Goal: Communication & Community: Share content

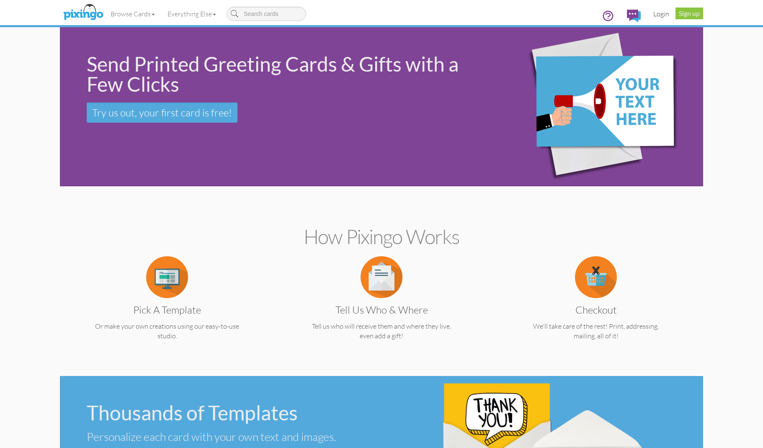
click at [660, 15] on link "Login" at bounding box center [661, 13] width 28 height 21
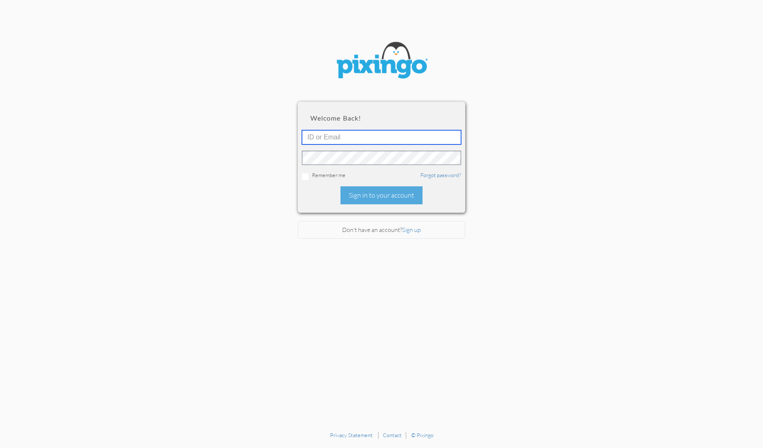
type input "[PERSON_NAME][EMAIL_ADDRESS][DOMAIN_NAME]"
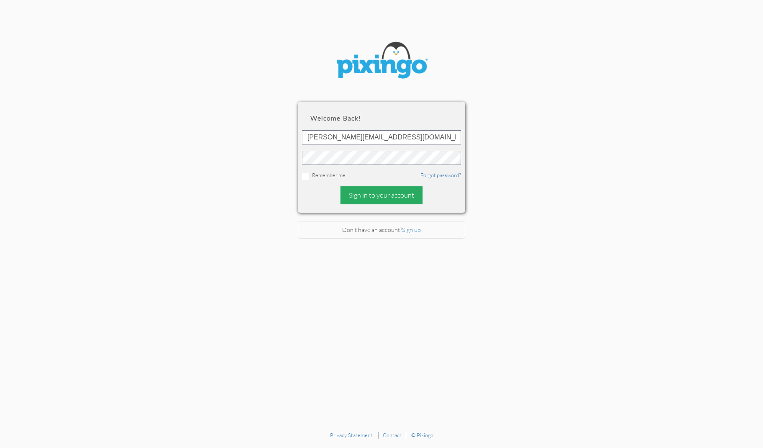
click at [361, 198] on div "Sign in to your account" at bounding box center [381, 195] width 82 height 18
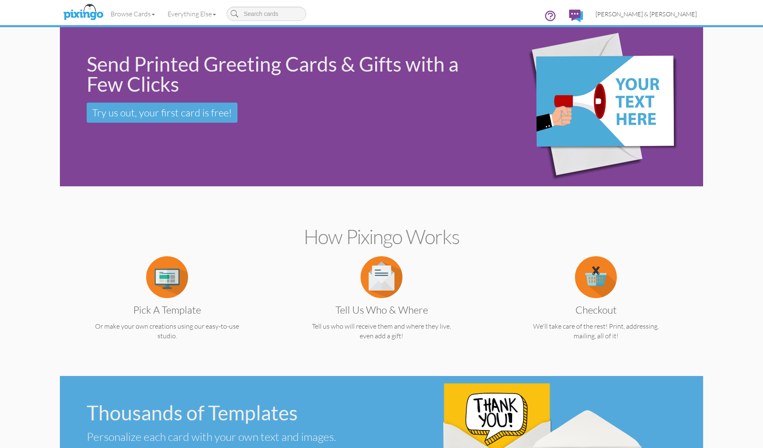
click at [664, 13] on span "[PERSON_NAME] & [PERSON_NAME]" at bounding box center [646, 13] width 101 height 7
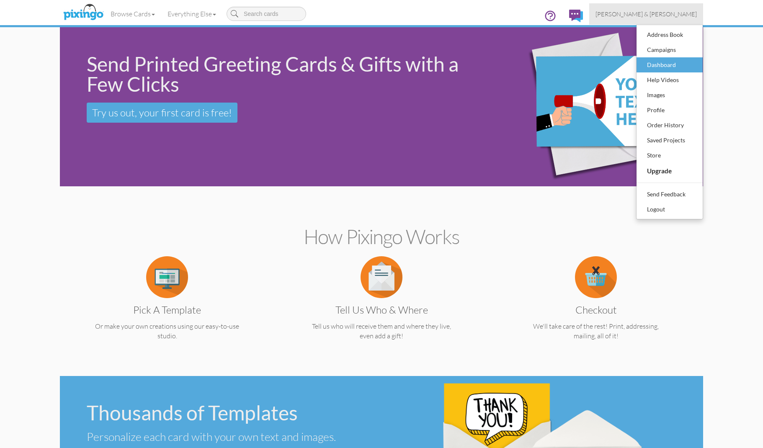
click at [652, 64] on div "Dashboard" at bounding box center [669, 65] width 49 height 13
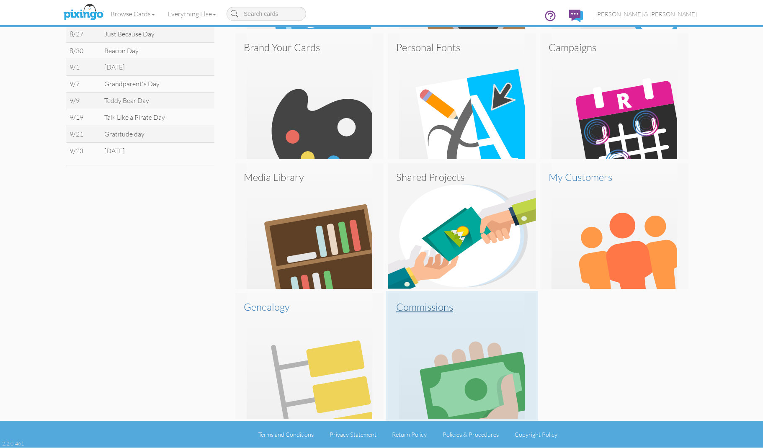
scroll to position [378, 0]
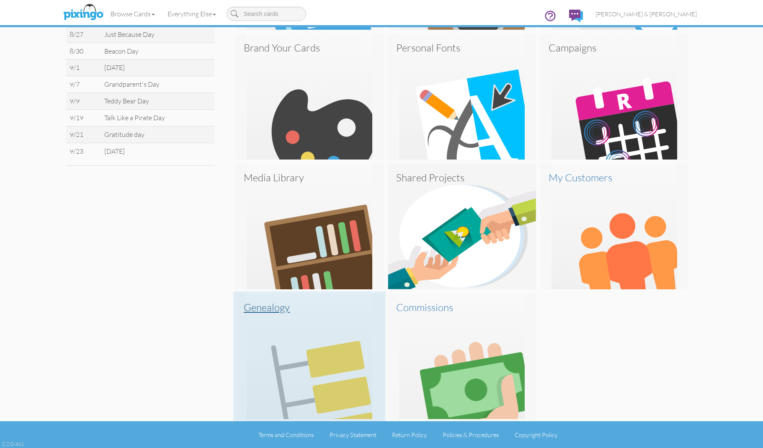
click at [290, 344] on img at bounding box center [309, 357] width 148 height 126
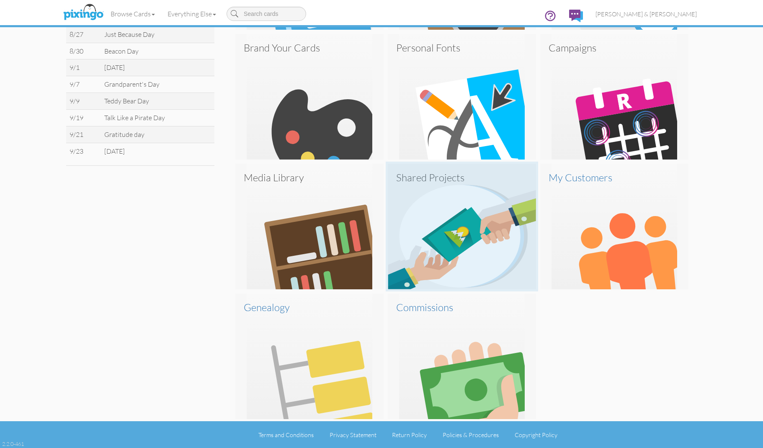
click at [456, 204] on img at bounding box center [462, 227] width 148 height 126
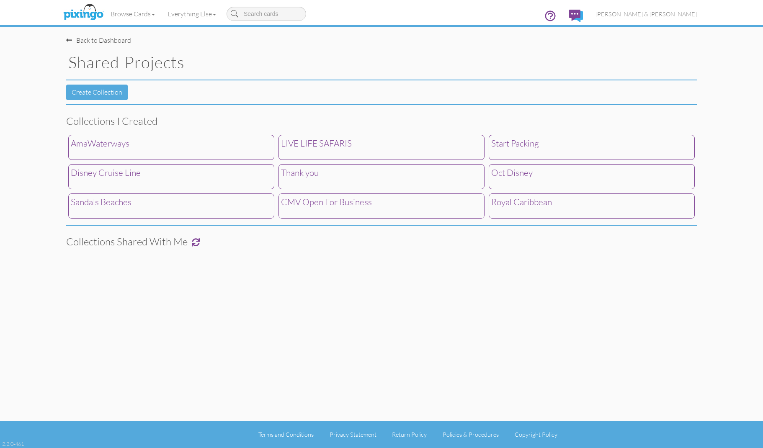
click at [302, 198] on span "CMV Open For Business" at bounding box center [326, 201] width 91 height 11
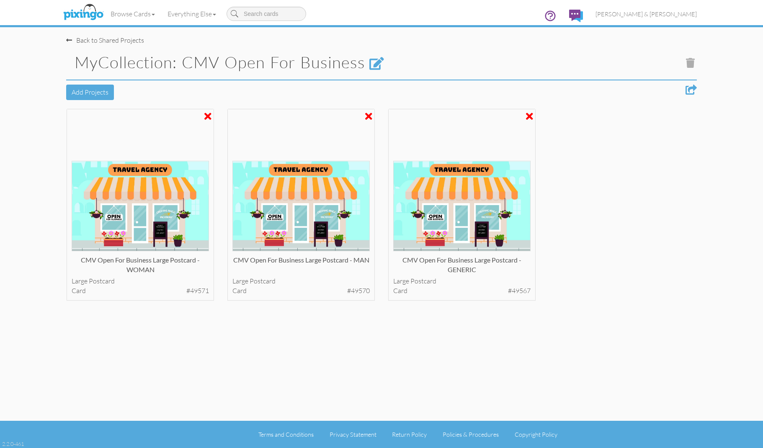
click at [690, 89] on div at bounding box center [691, 90] width 11 height 10
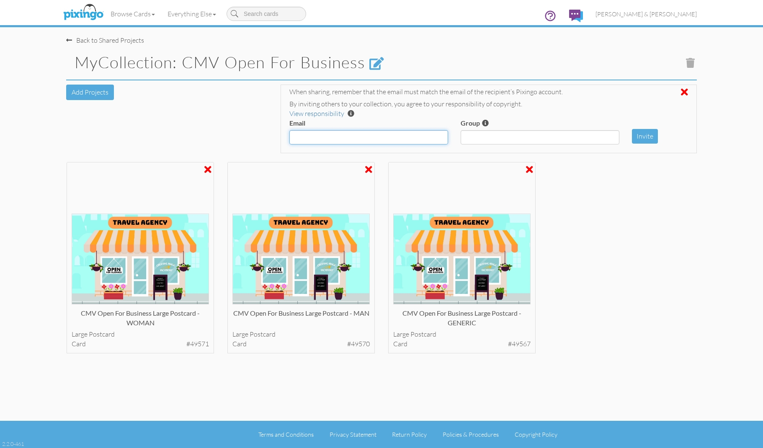
click at [381, 141] on input "Email" at bounding box center [368, 137] width 159 height 14
type input "[EMAIL_ADDRESS][DOMAIN_NAME]"
click at [654, 137] on button "Invite" at bounding box center [645, 136] width 26 height 15
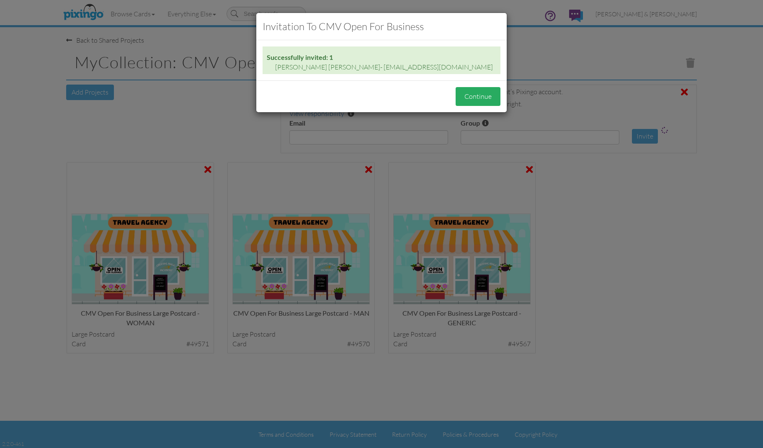
click at [476, 98] on button "Continue" at bounding box center [478, 96] width 45 height 19
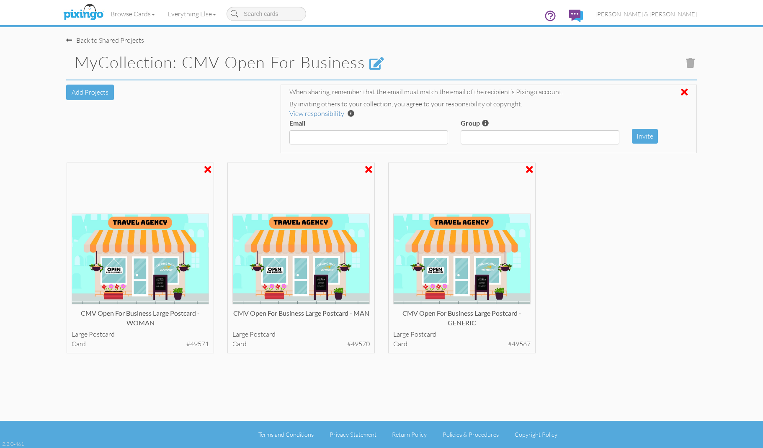
click at [78, 40] on div "Back to Shared Projects" at bounding box center [105, 41] width 78 height 10
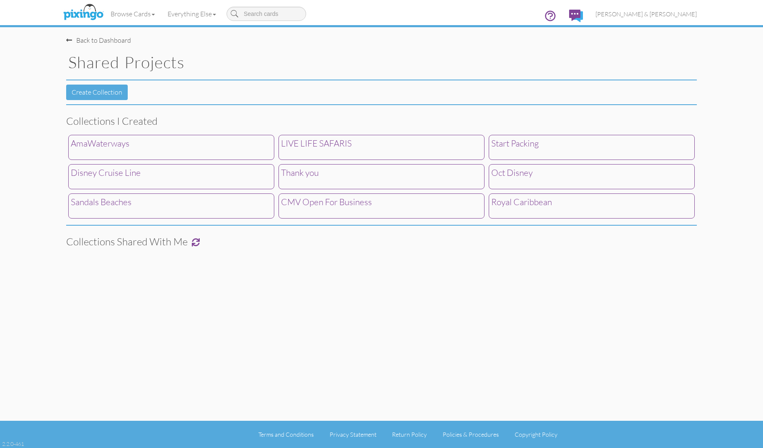
click at [537, 145] on span "Start Packing" at bounding box center [514, 143] width 47 height 11
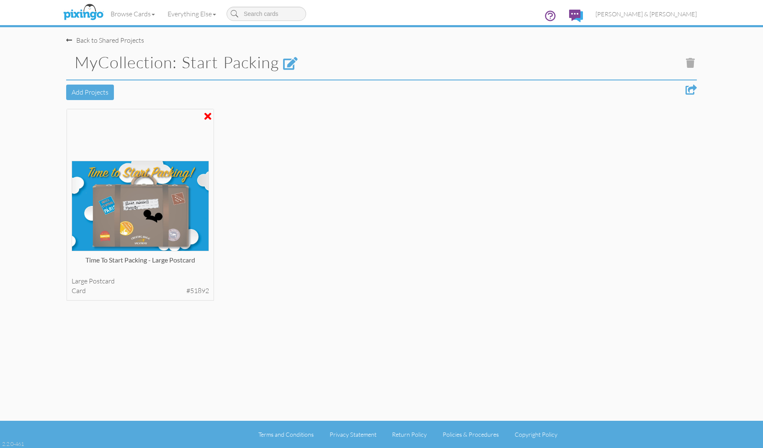
click at [689, 89] on div at bounding box center [691, 90] width 11 height 10
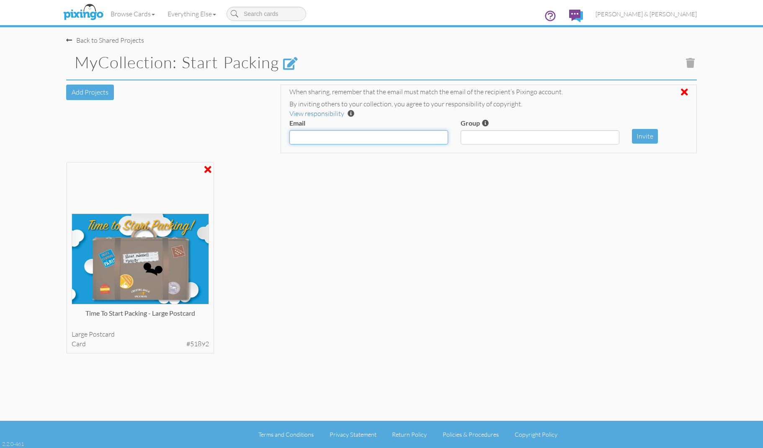
click at [328, 139] on input "Email" at bounding box center [368, 137] width 159 height 14
paste input "[EMAIL_ADDRESS][DOMAIN_NAME]"
type input "[EMAIL_ADDRESS][DOMAIN_NAME]"
click at [653, 133] on button "Invite" at bounding box center [645, 136] width 26 height 15
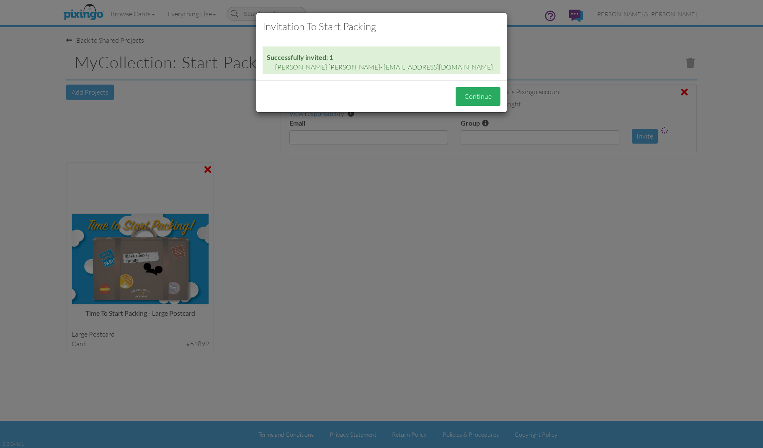
click at [481, 99] on button "Continue" at bounding box center [478, 96] width 45 height 19
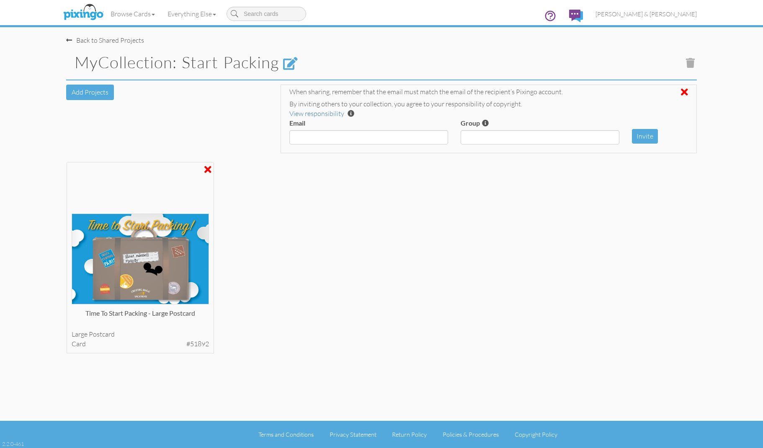
click at [111, 40] on div "Back to Shared Projects" at bounding box center [105, 41] width 78 height 10
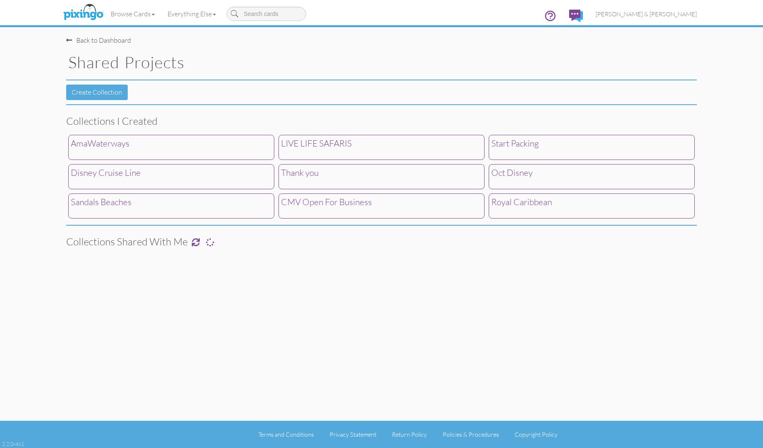
click at [132, 172] on span "Disney Cruise Line" at bounding box center [106, 172] width 70 height 11
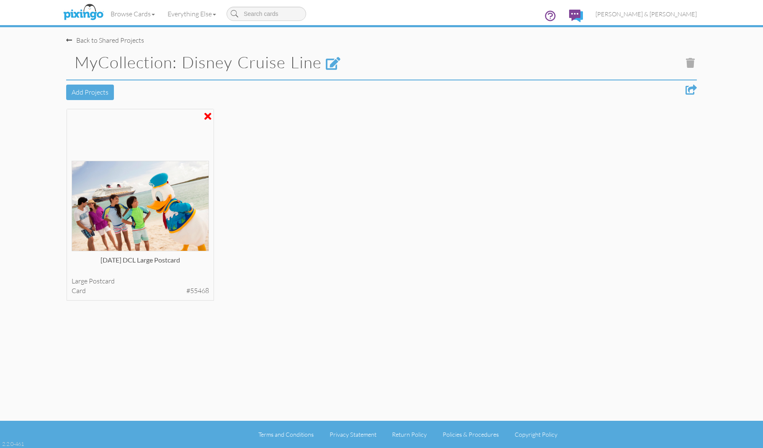
click at [691, 86] on div at bounding box center [691, 90] width 11 height 10
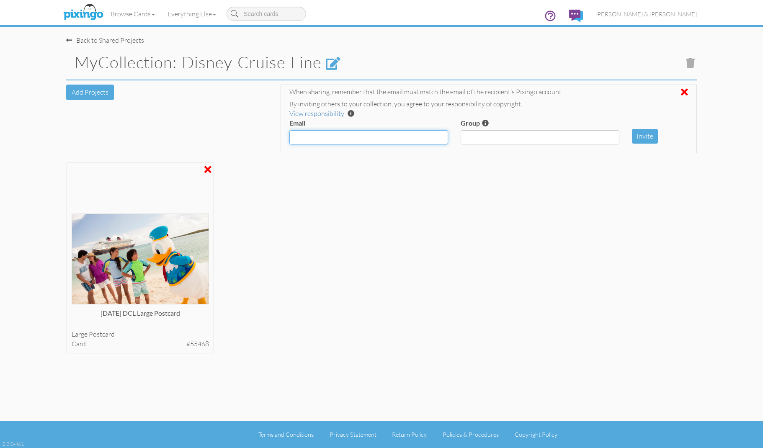
click at [321, 135] on input "Email" at bounding box center [368, 137] width 159 height 14
paste input "[EMAIL_ADDRESS][DOMAIN_NAME]"
type input "[EMAIL_ADDRESS][DOMAIN_NAME]"
click at [650, 135] on button "Invite" at bounding box center [645, 136] width 26 height 15
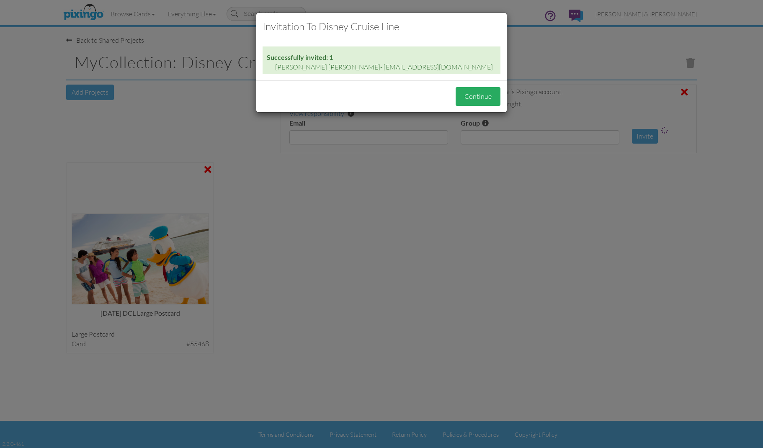
click at [477, 100] on button "Continue" at bounding box center [478, 96] width 45 height 19
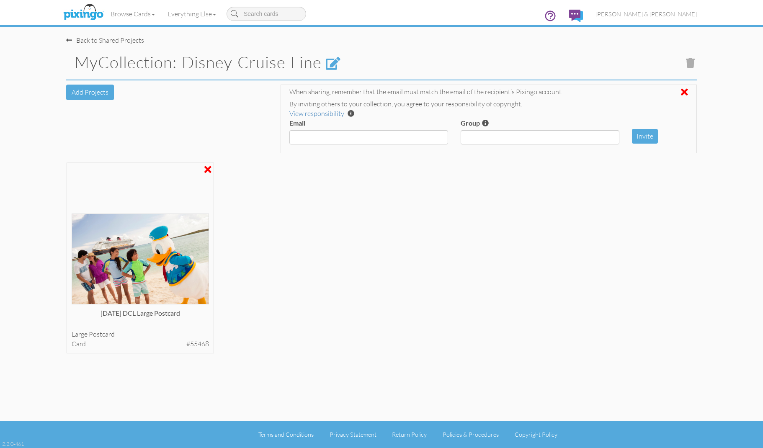
click at [107, 39] on div "Back to Shared Projects" at bounding box center [105, 41] width 78 height 10
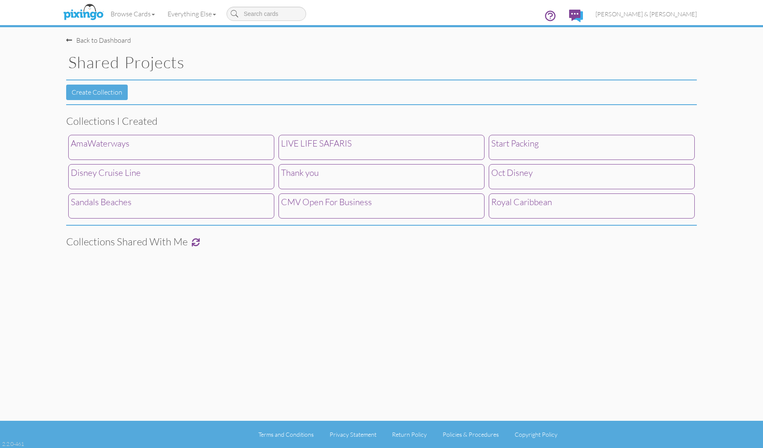
click at [515, 176] on span "Oct Disney" at bounding box center [511, 172] width 41 height 11
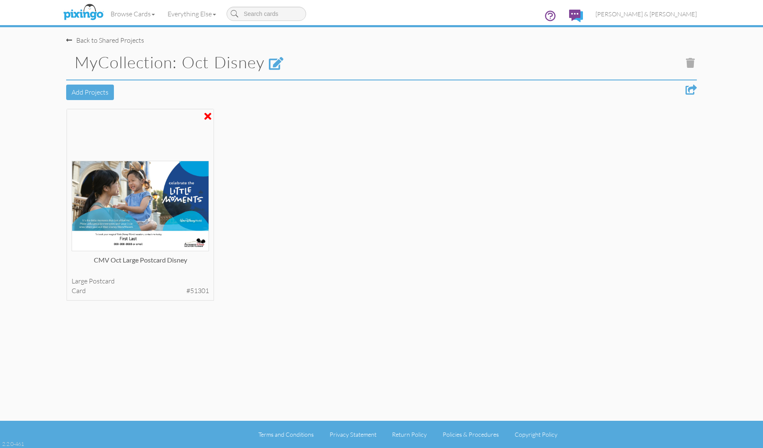
click at [689, 89] on div at bounding box center [691, 90] width 11 height 10
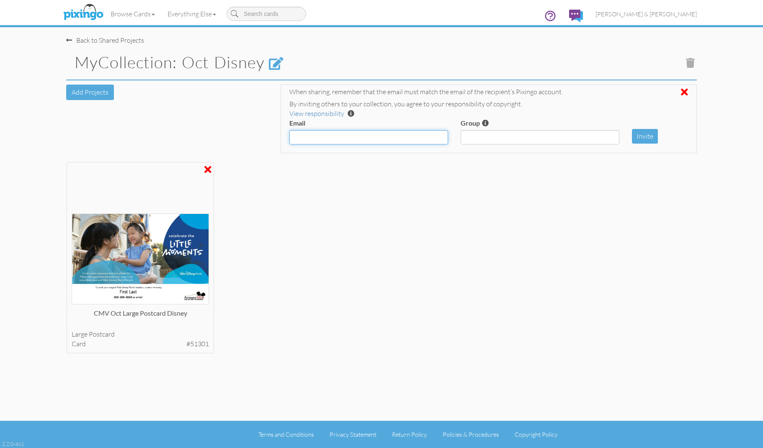
click at [328, 139] on input "Email" at bounding box center [368, 137] width 159 height 14
paste input "[EMAIL_ADDRESS][DOMAIN_NAME]"
type input "[EMAIL_ADDRESS][DOMAIN_NAME]"
click at [648, 138] on button "Invite" at bounding box center [645, 136] width 26 height 15
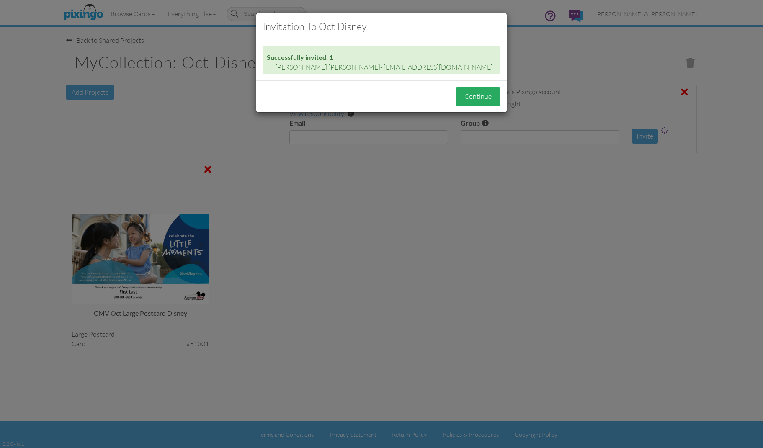
click at [483, 94] on button "Continue" at bounding box center [478, 96] width 45 height 19
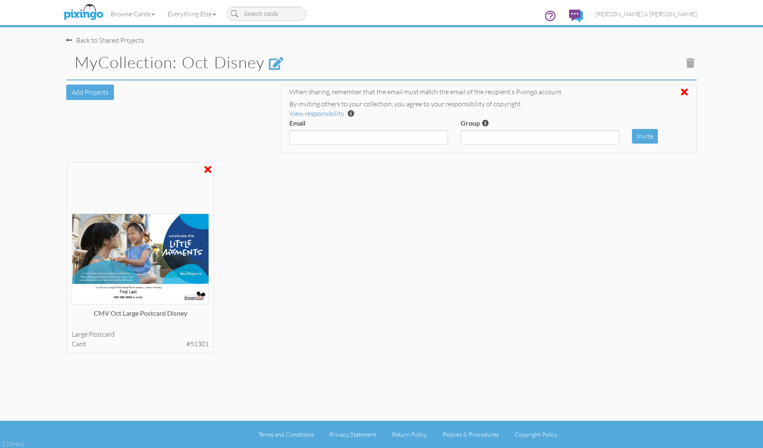
click at [114, 39] on div "Back to Shared Projects" at bounding box center [105, 41] width 78 height 10
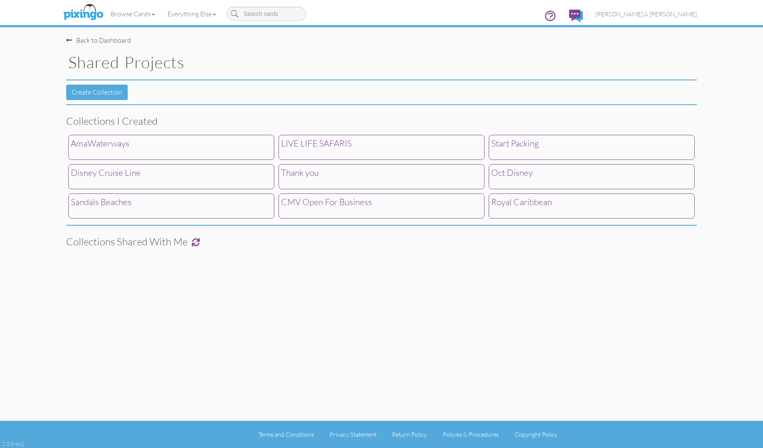
click at [181, 206] on div "Sandals Beaches" at bounding box center [171, 205] width 206 height 25
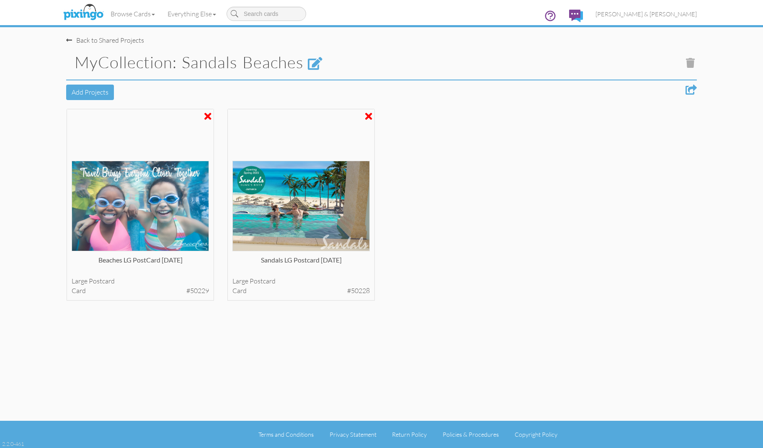
click at [693, 88] on div at bounding box center [691, 90] width 11 height 10
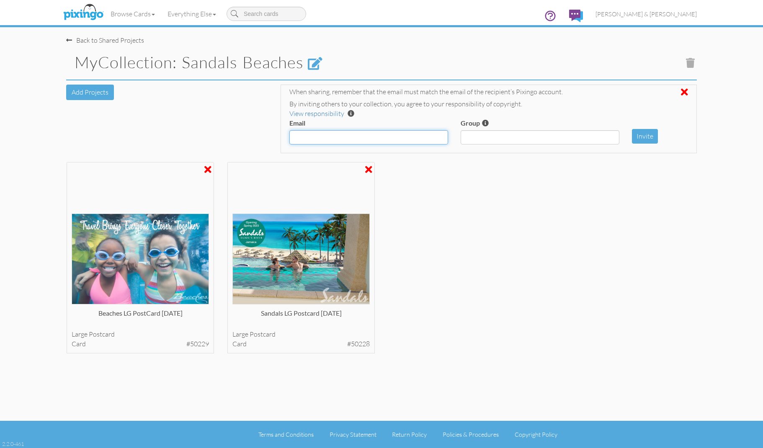
click at [375, 130] on input "Email" at bounding box center [368, 137] width 159 height 14
paste input "[EMAIL_ADDRESS][DOMAIN_NAME]"
type input "[EMAIL_ADDRESS][DOMAIN_NAME]"
click at [650, 132] on button "Invite" at bounding box center [645, 136] width 26 height 15
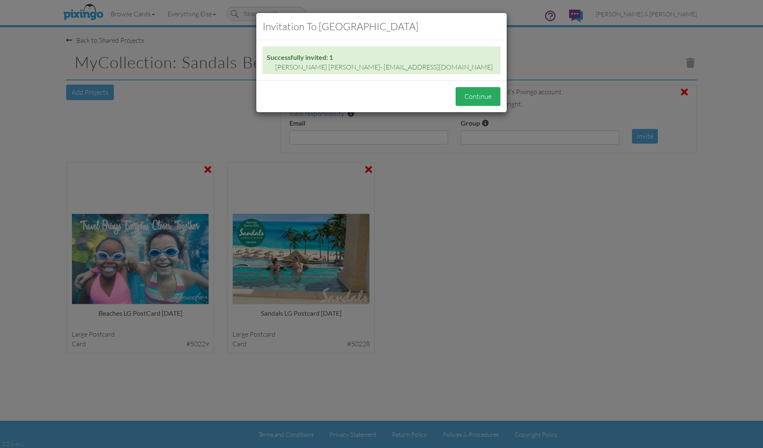
click at [493, 100] on button "Continue" at bounding box center [478, 96] width 45 height 19
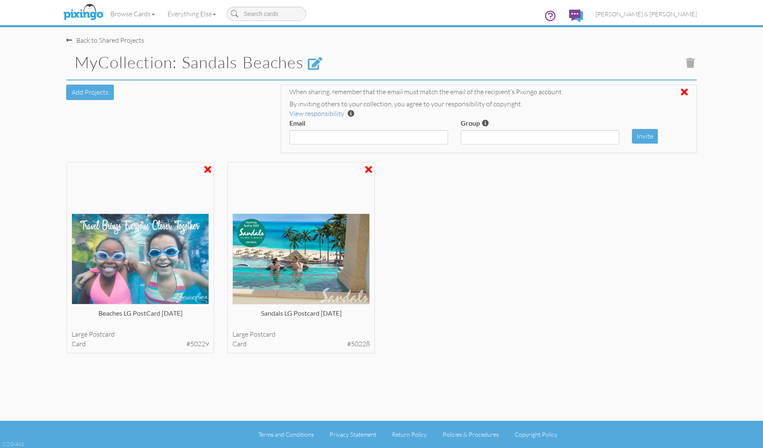
click at [95, 41] on div "Back to Shared Projects" at bounding box center [105, 41] width 78 height 10
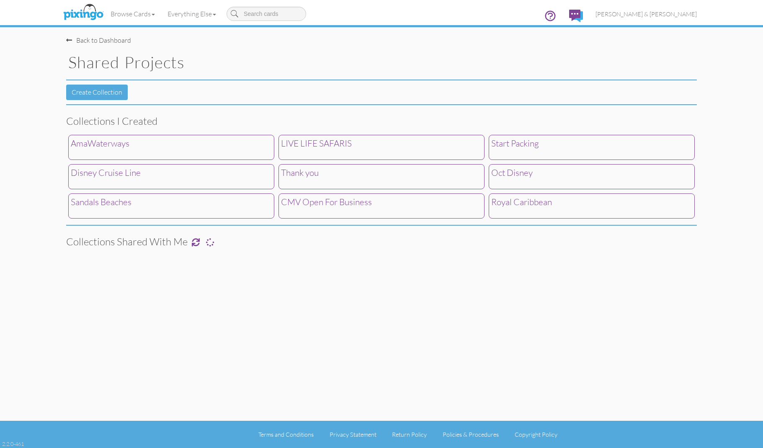
click at [518, 204] on span "Royal Caribbean" at bounding box center [521, 201] width 61 height 11
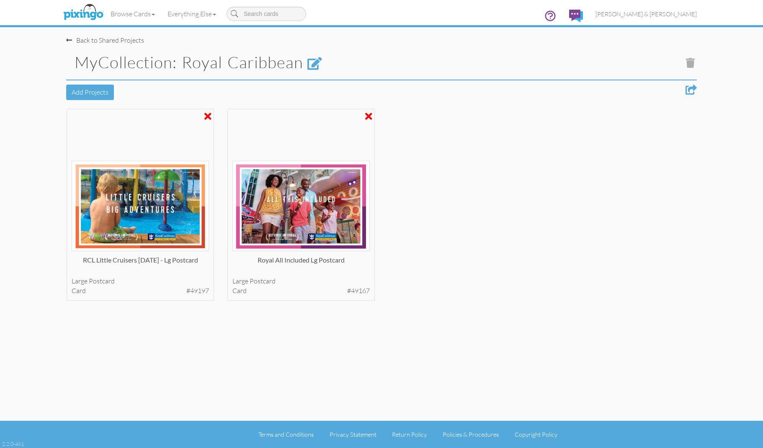
click at [689, 87] on div at bounding box center [691, 90] width 11 height 10
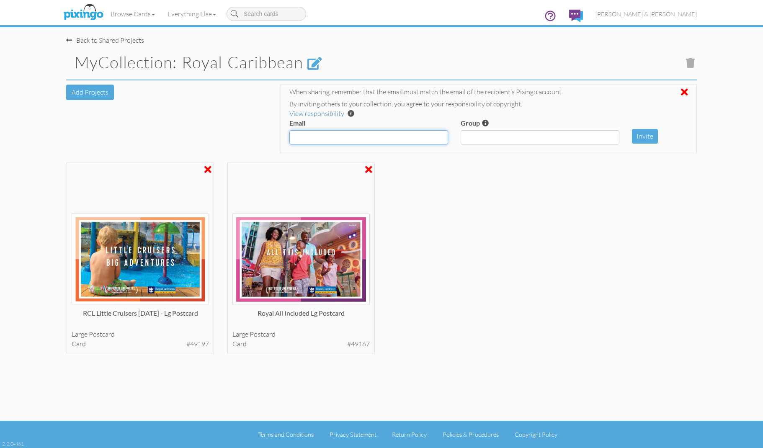
click at [374, 139] on input "Email" at bounding box center [368, 137] width 159 height 14
paste input "[EMAIL_ADDRESS][DOMAIN_NAME]"
type input "[EMAIL_ADDRESS][DOMAIN_NAME]"
click at [642, 134] on button "Invite" at bounding box center [645, 136] width 26 height 15
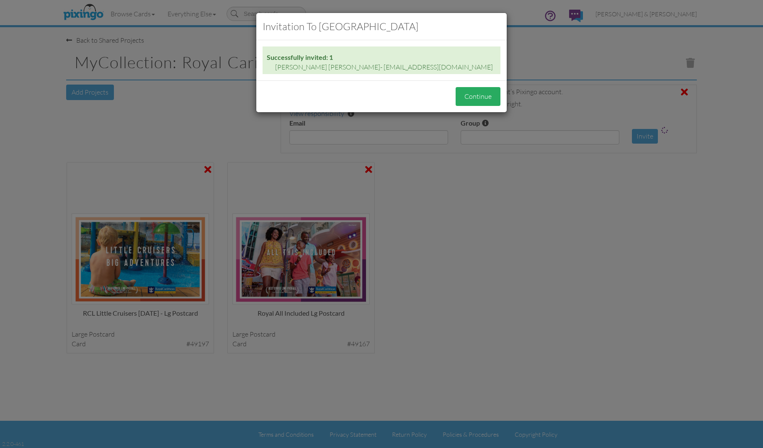
click at [477, 94] on button "Continue" at bounding box center [478, 96] width 45 height 19
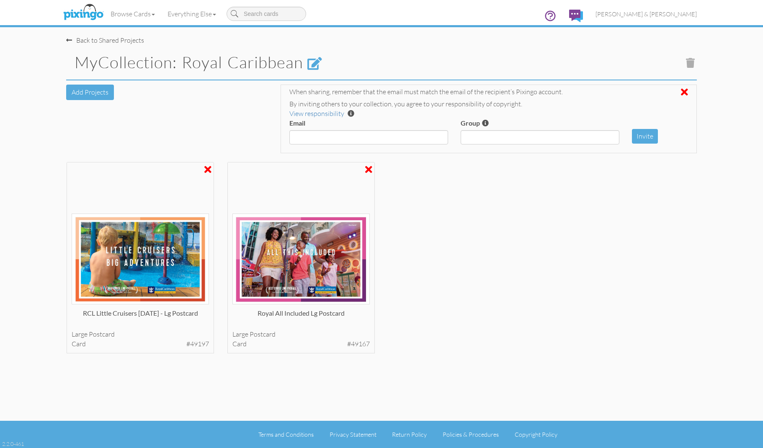
click at [93, 41] on div "Back to Shared Projects" at bounding box center [105, 41] width 78 height 10
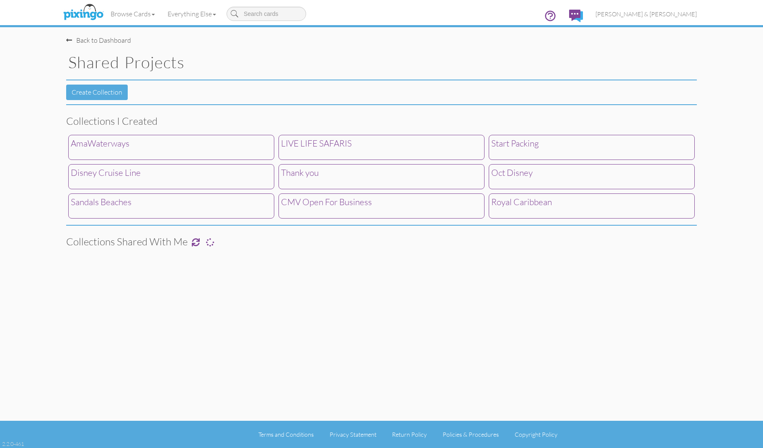
click at [124, 152] on div "AmaWaterways" at bounding box center [171, 147] width 206 height 25
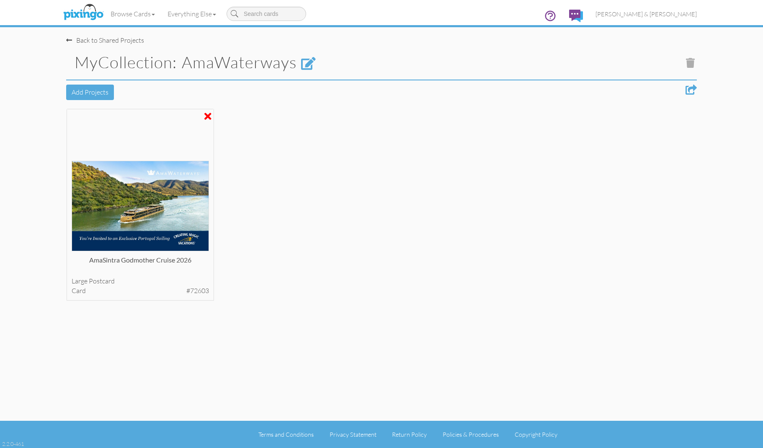
click at [690, 88] on div at bounding box center [691, 90] width 11 height 10
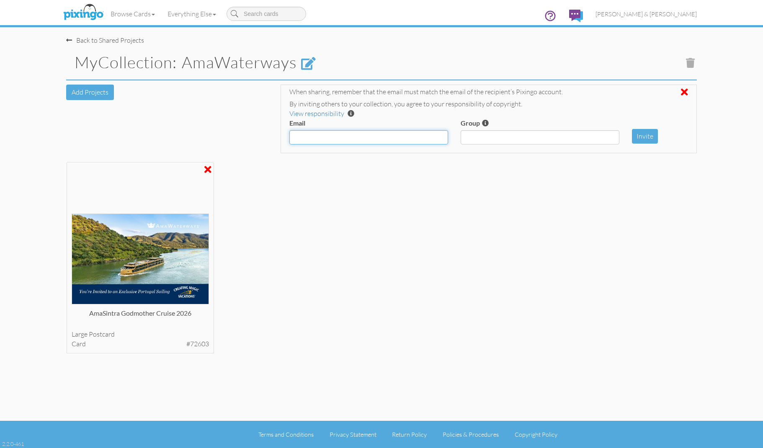
click at [339, 138] on input "Email" at bounding box center [368, 137] width 159 height 14
paste input "[EMAIL_ADDRESS][DOMAIN_NAME]"
type input "[EMAIL_ADDRESS][DOMAIN_NAME]"
click at [645, 134] on button "Invite" at bounding box center [645, 136] width 26 height 15
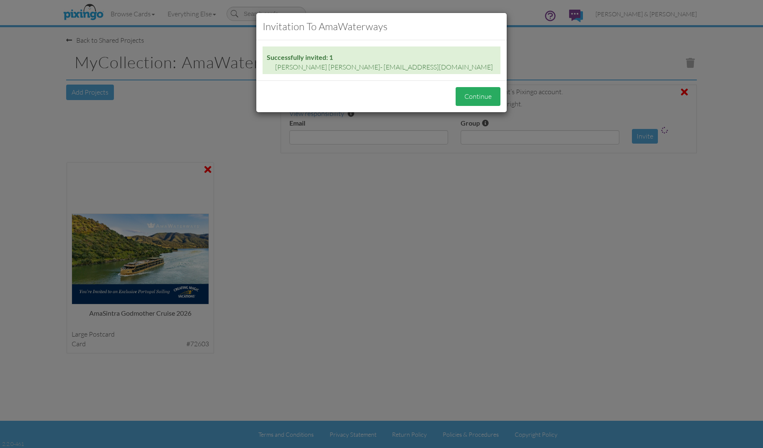
click at [478, 94] on button "Continue" at bounding box center [478, 96] width 45 height 19
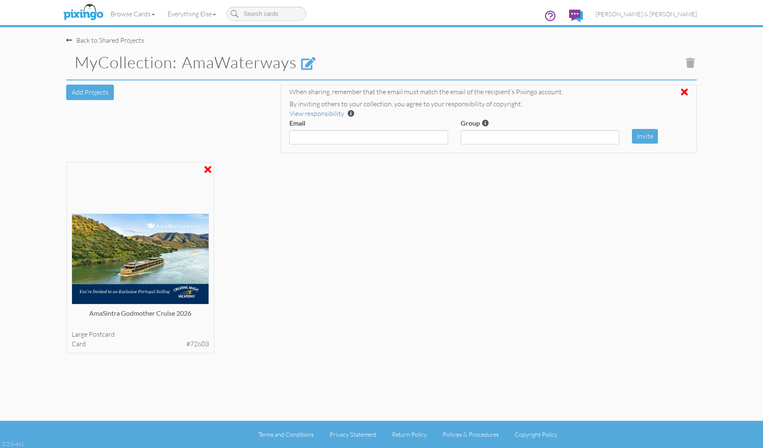
click at [95, 39] on div "Back to Shared Projects" at bounding box center [105, 41] width 78 height 10
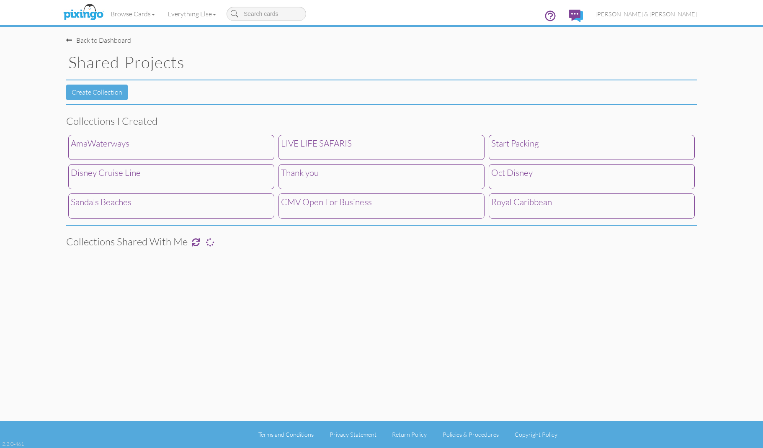
click at [328, 144] on span "LIVE LIFE SAFARIS" at bounding box center [316, 143] width 71 height 11
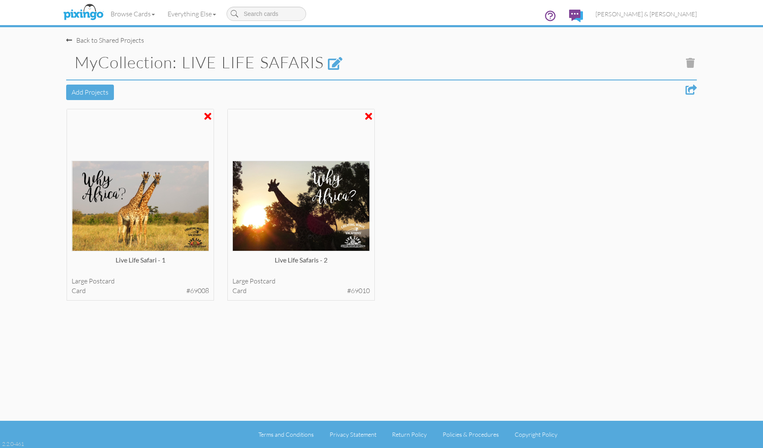
click at [689, 89] on div at bounding box center [691, 90] width 11 height 10
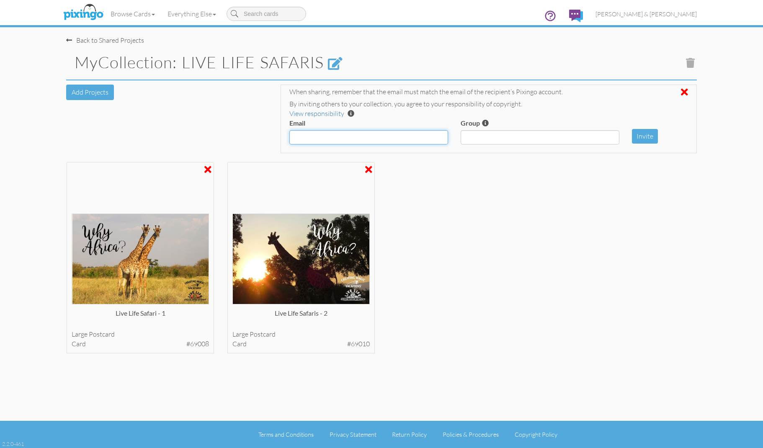
click at [330, 134] on input "Email" at bounding box center [368, 137] width 159 height 14
paste input "[EMAIL_ADDRESS][DOMAIN_NAME]"
type input "[EMAIL_ADDRESS][DOMAIN_NAME]"
click at [647, 134] on button "Invite" at bounding box center [645, 136] width 26 height 15
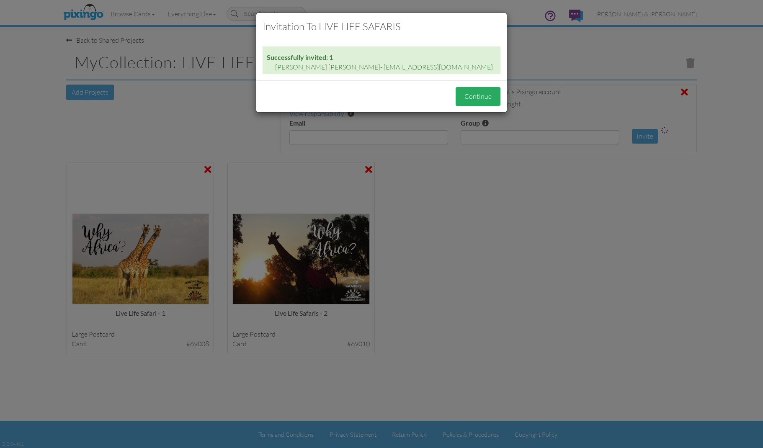
click at [473, 95] on button "Continue" at bounding box center [478, 96] width 45 height 19
